Goal: Information Seeking & Learning: Understand process/instructions

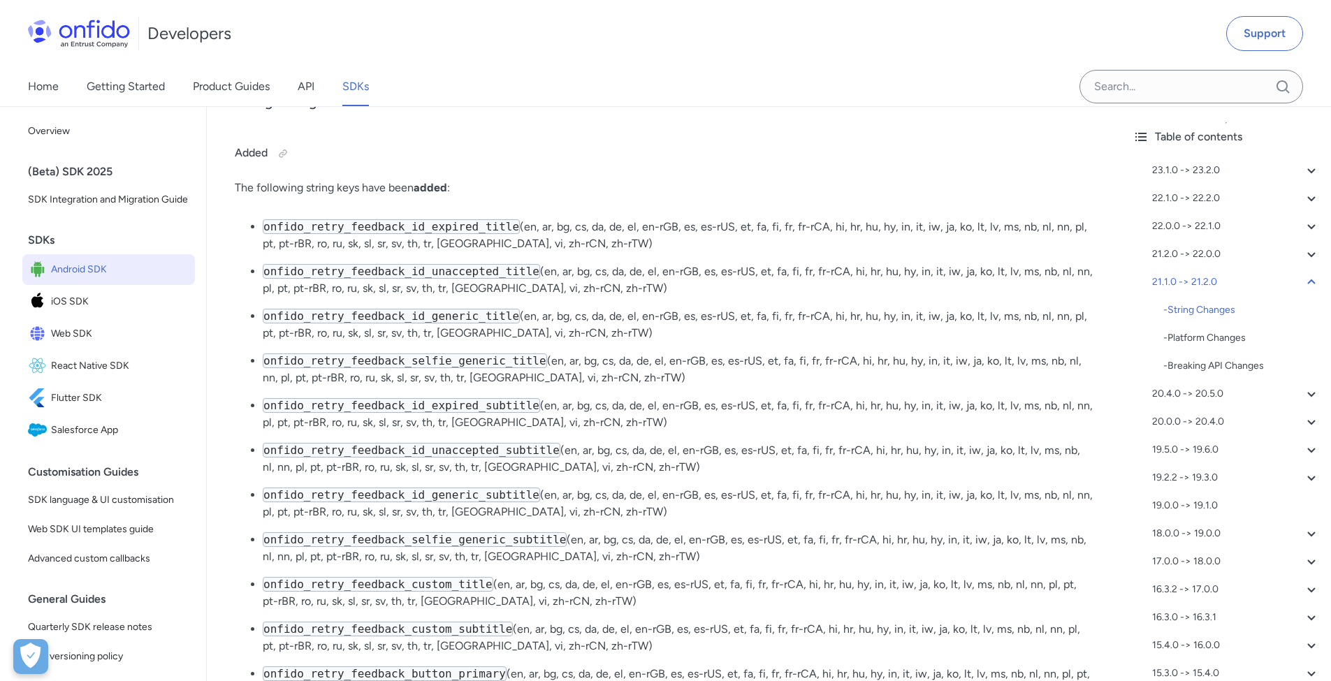
scroll to position [1487, 0]
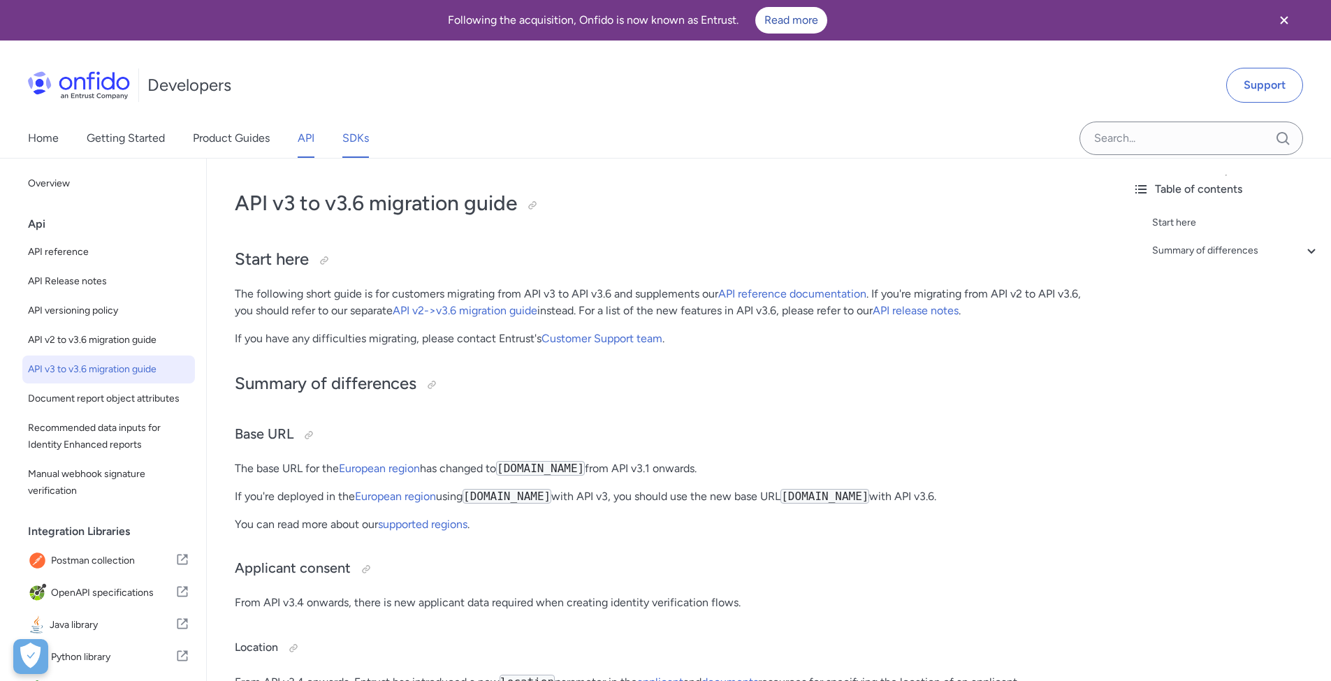
click at [349, 139] on link "SDKs" at bounding box center [355, 138] width 27 height 39
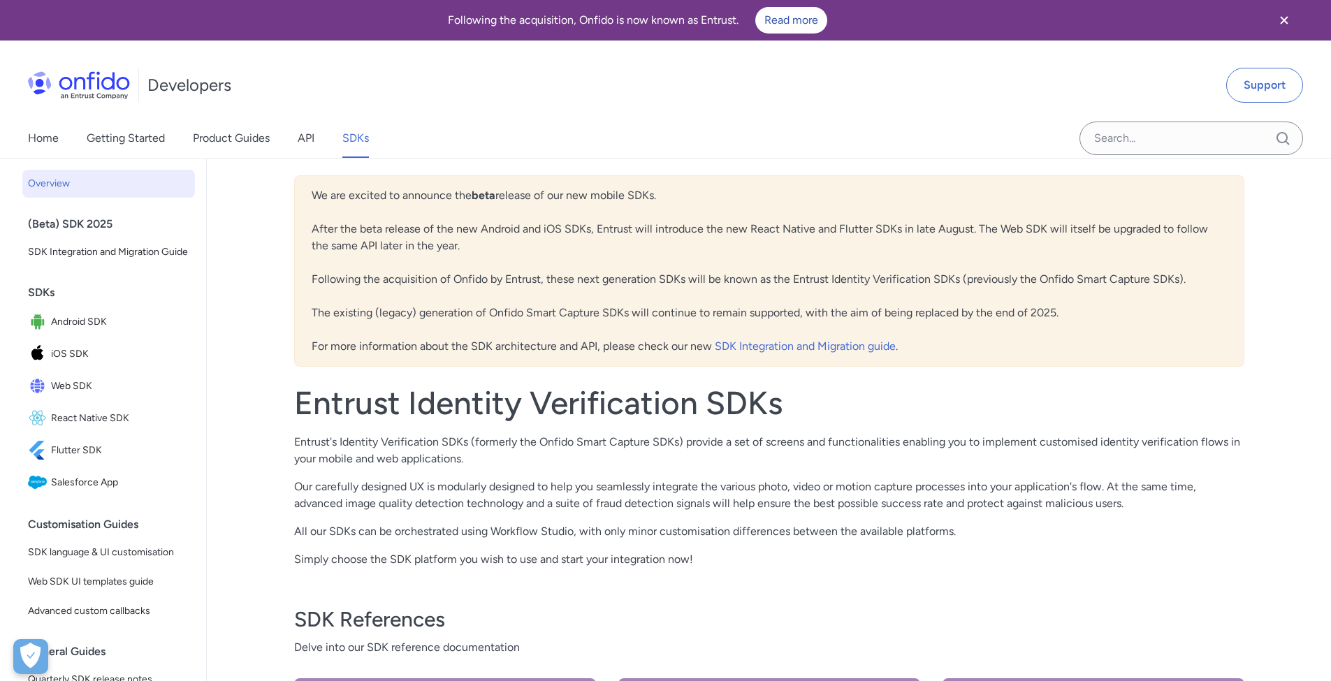
scroll to position [280, 0]
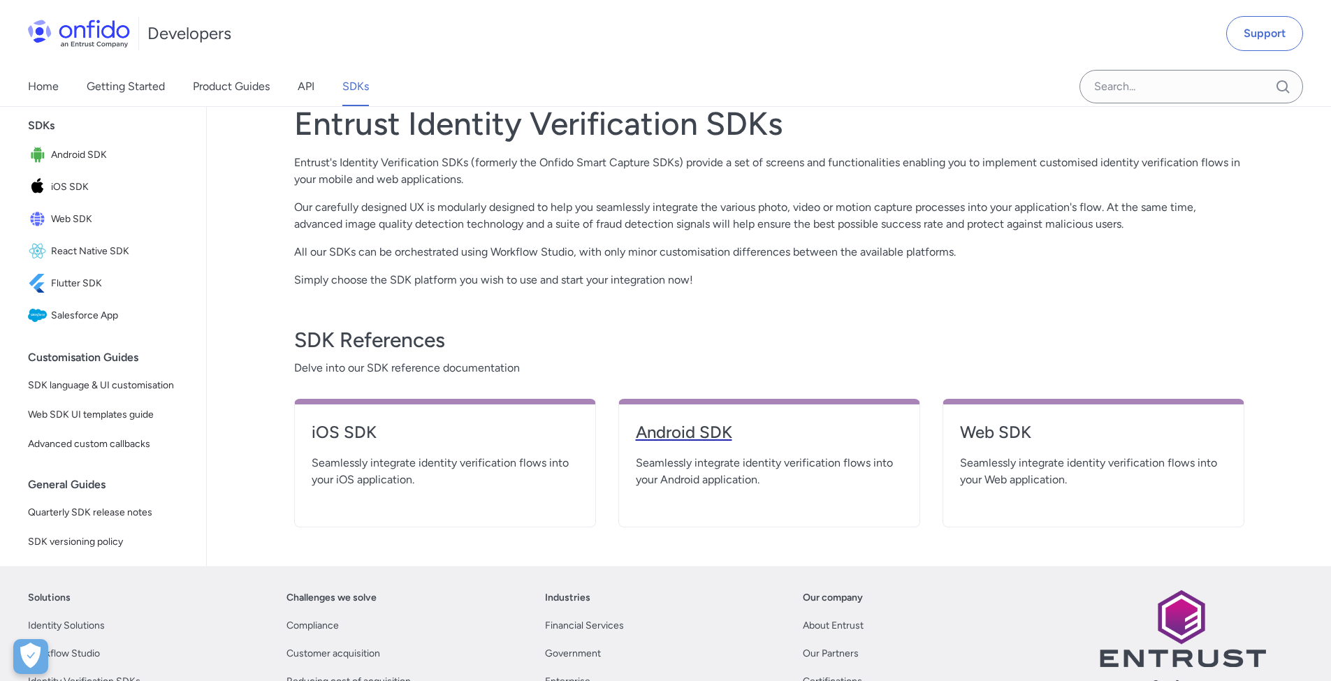
click at [663, 438] on h4 "Android SDK" at bounding box center [769, 432] width 267 height 22
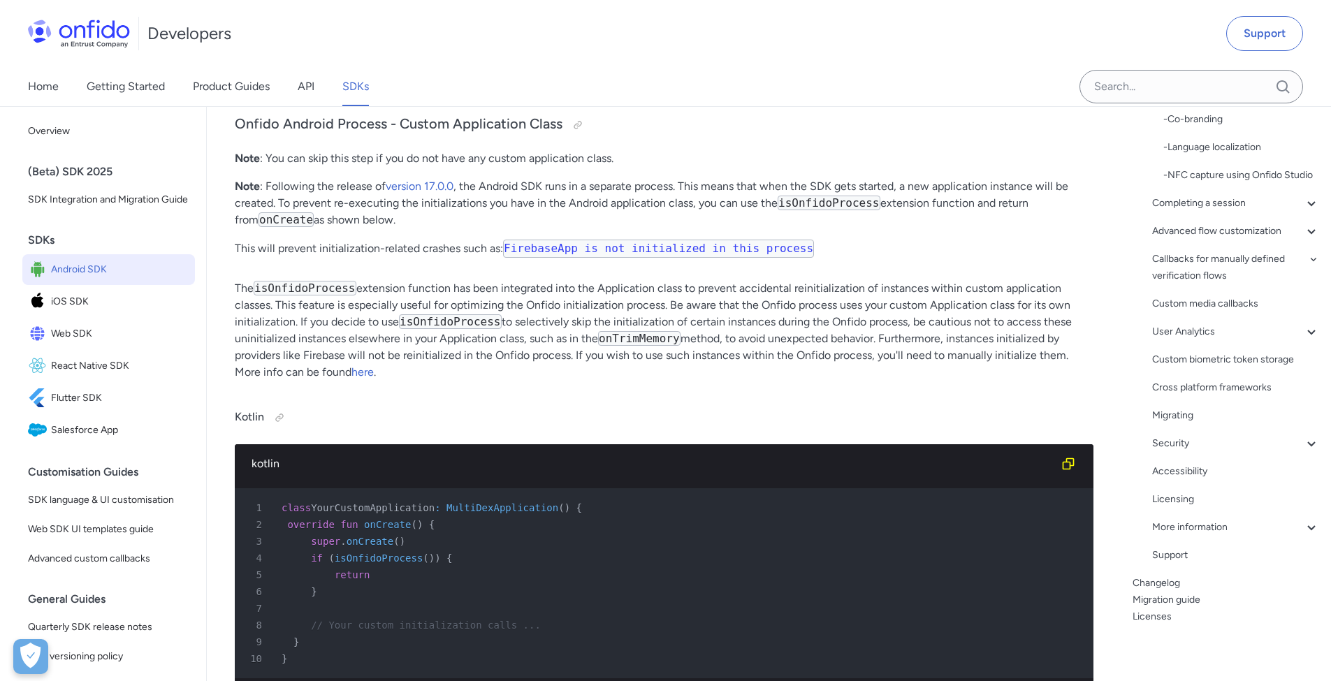
scroll to position [5192, 0]
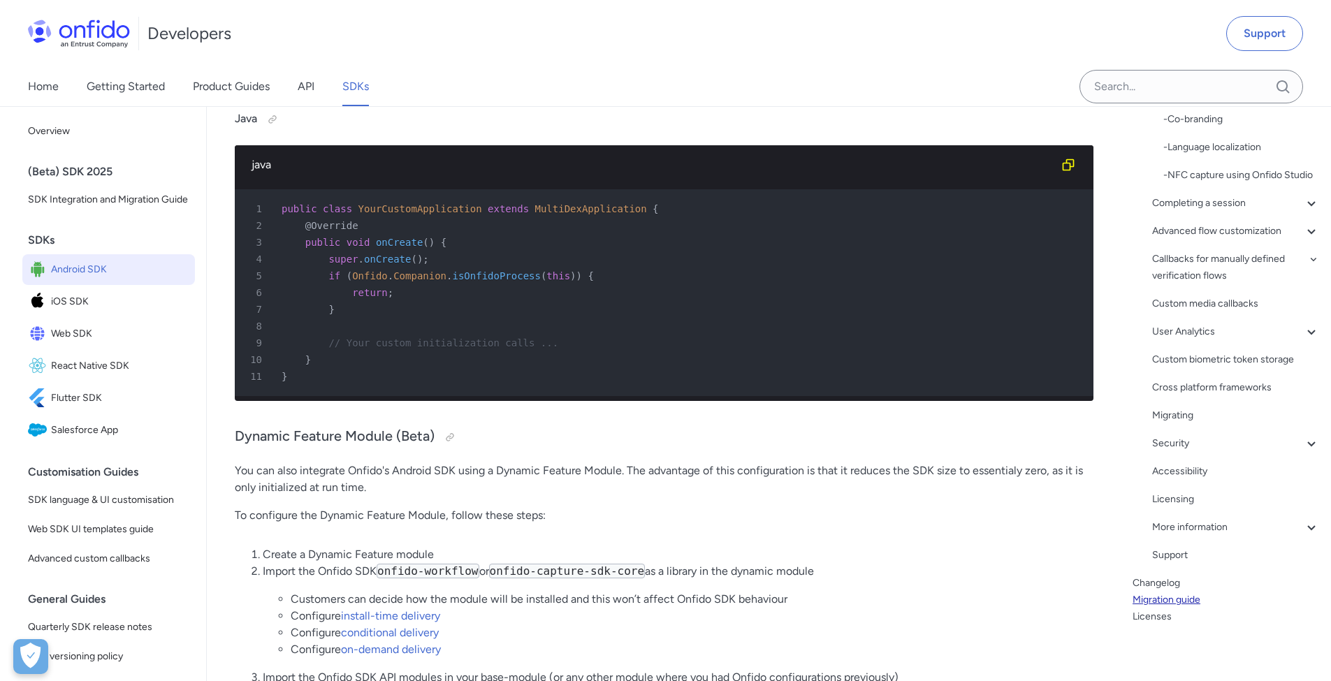
click at [1182, 601] on link "Migration guide" at bounding box center [1226, 600] width 187 height 17
